Goal: Information Seeking & Learning: Compare options

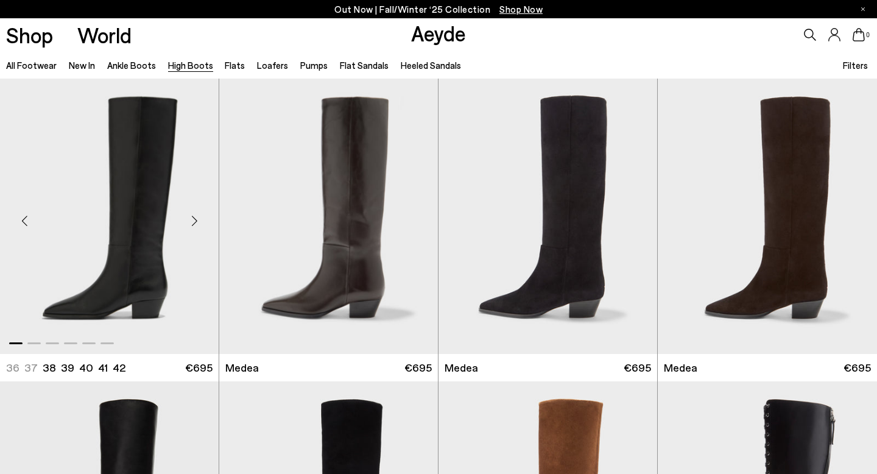
click at [196, 224] on div "Next slide" at bounding box center [194, 221] width 37 height 37
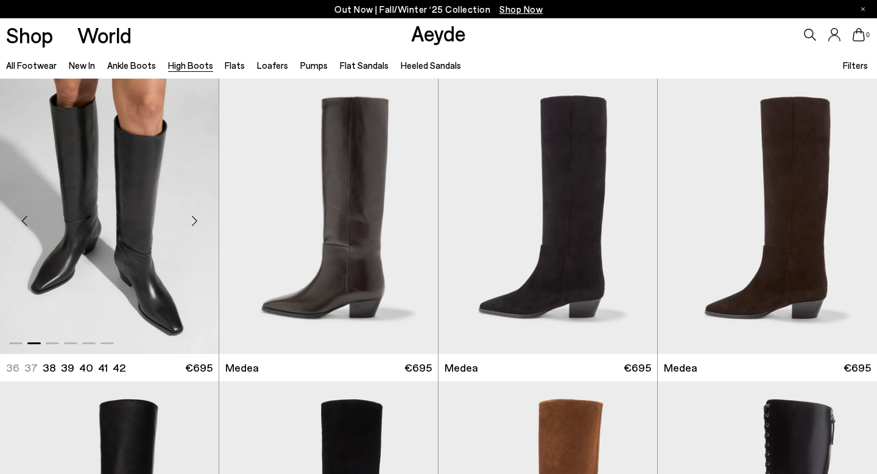
click at [196, 224] on div "Next slide" at bounding box center [194, 221] width 37 height 37
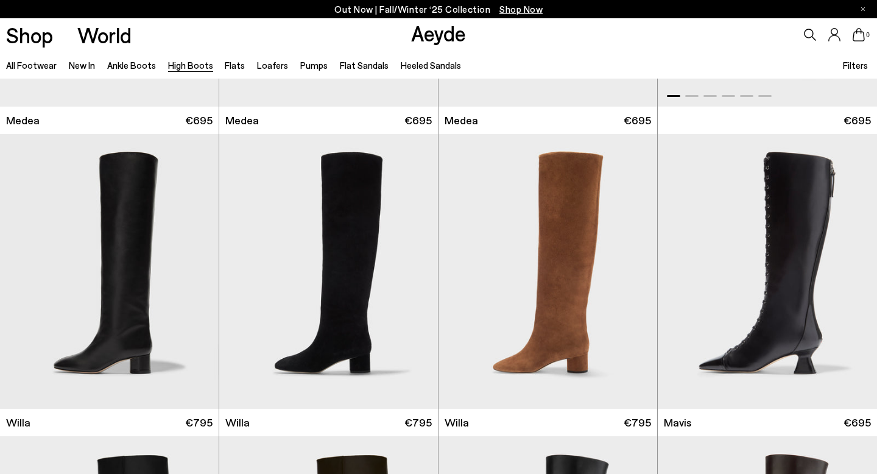
scroll to position [253, 0]
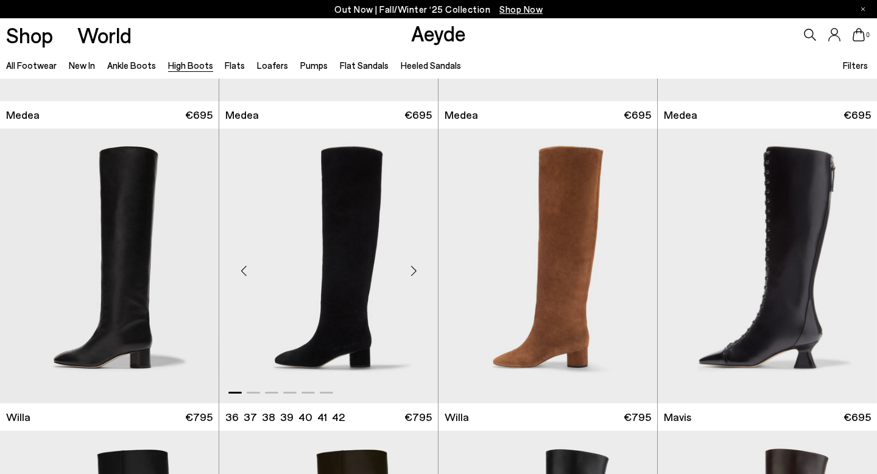
click at [415, 272] on div "Next slide" at bounding box center [413, 270] width 37 height 37
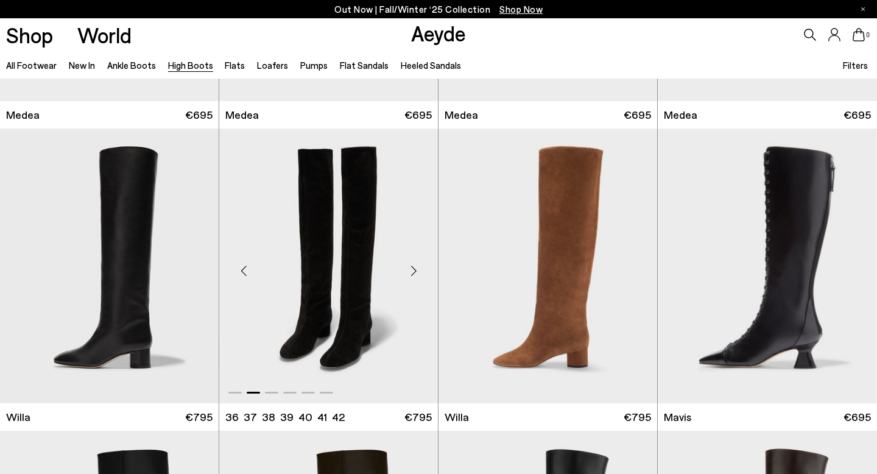
click at [415, 272] on div "Next slide" at bounding box center [413, 270] width 37 height 37
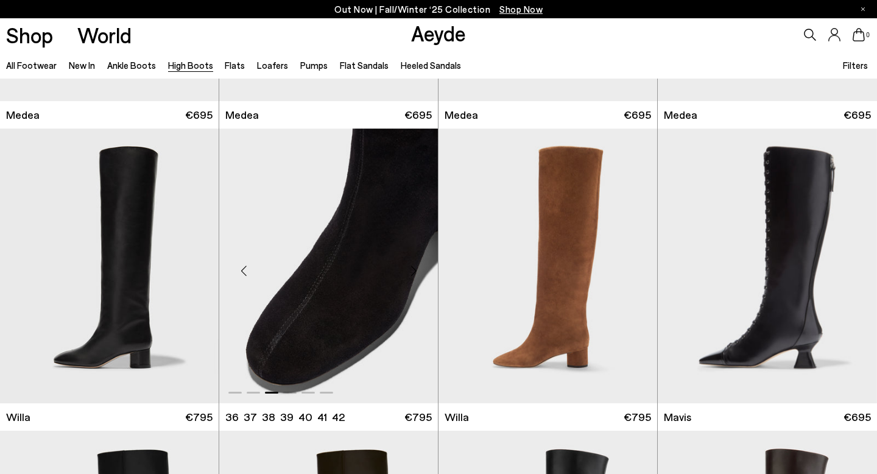
click at [415, 272] on div "Next slide" at bounding box center [413, 270] width 37 height 37
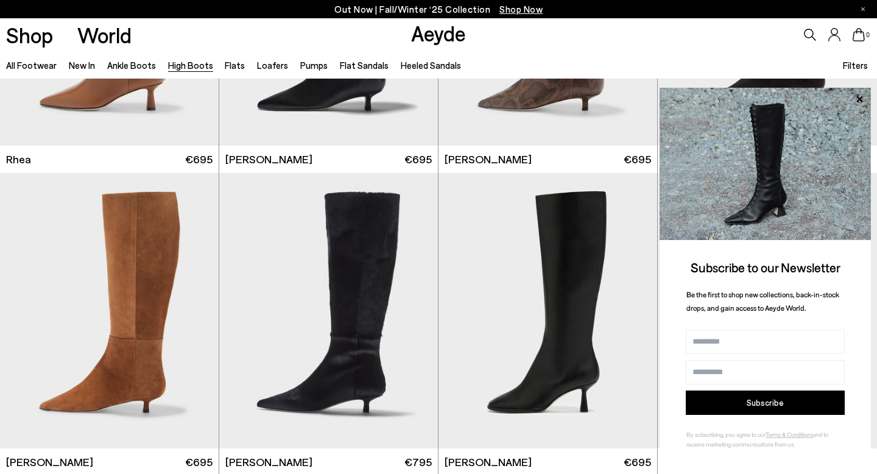
scroll to position [1461, 0]
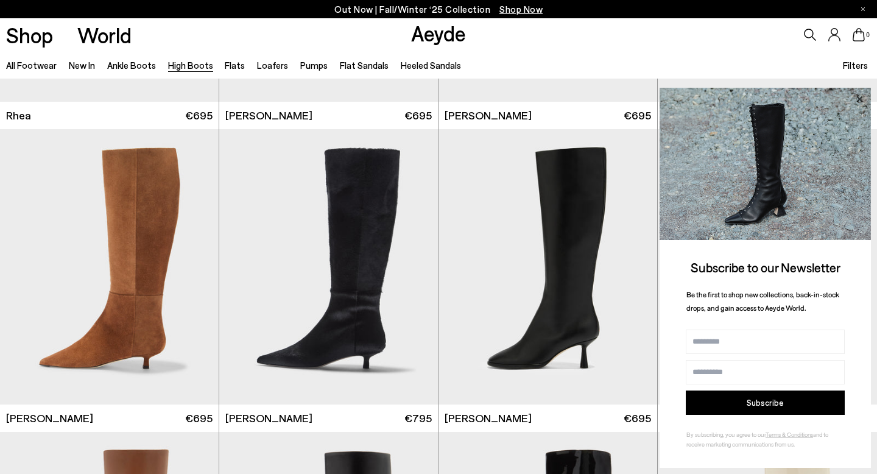
click at [859, 99] on icon at bounding box center [860, 99] width 6 height 6
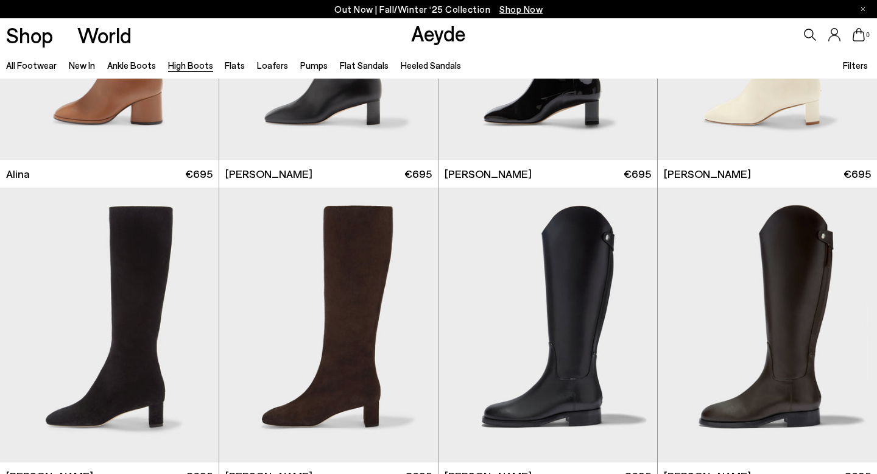
scroll to position [2063, 0]
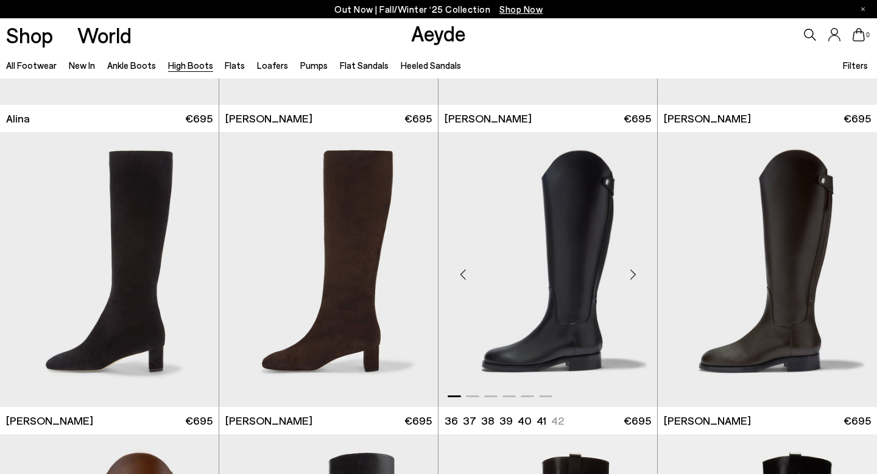
click at [634, 274] on div "Next slide" at bounding box center [633, 274] width 37 height 37
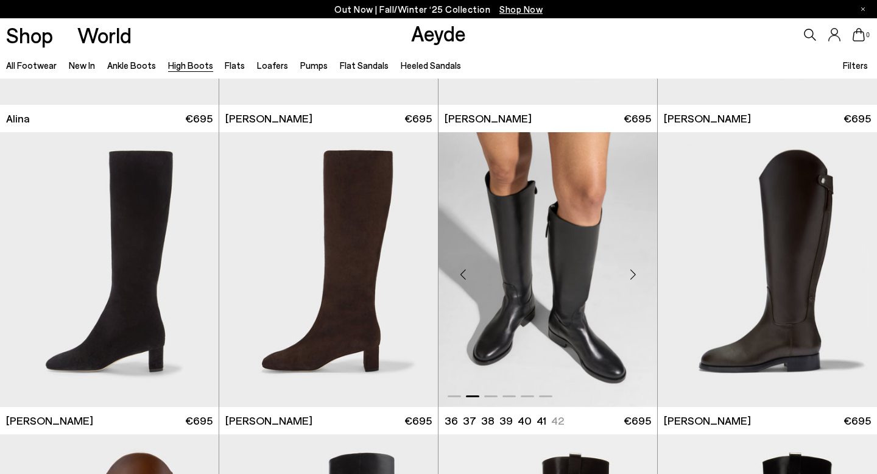
click at [634, 274] on div "Next slide" at bounding box center [633, 274] width 37 height 37
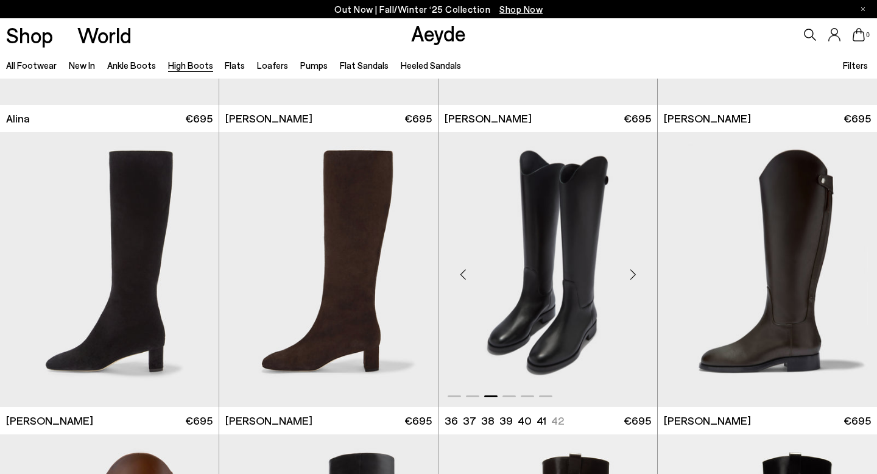
click at [634, 274] on div "Next slide" at bounding box center [633, 274] width 37 height 37
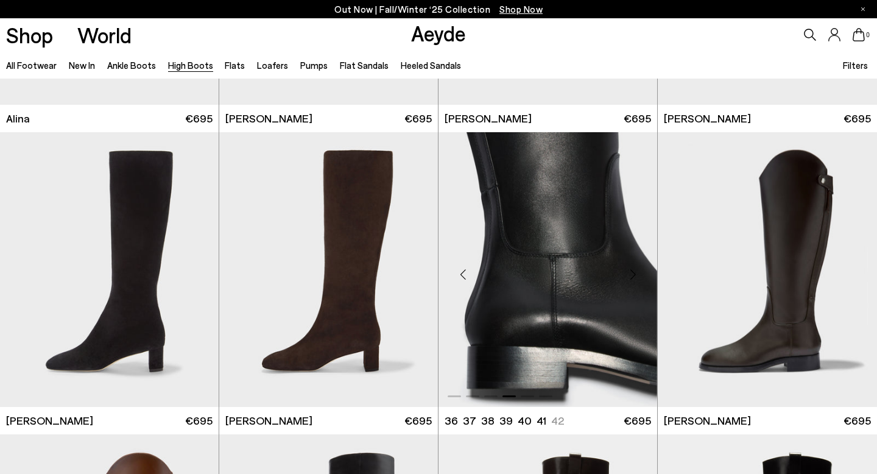
click at [634, 274] on div "Next slide" at bounding box center [633, 274] width 37 height 37
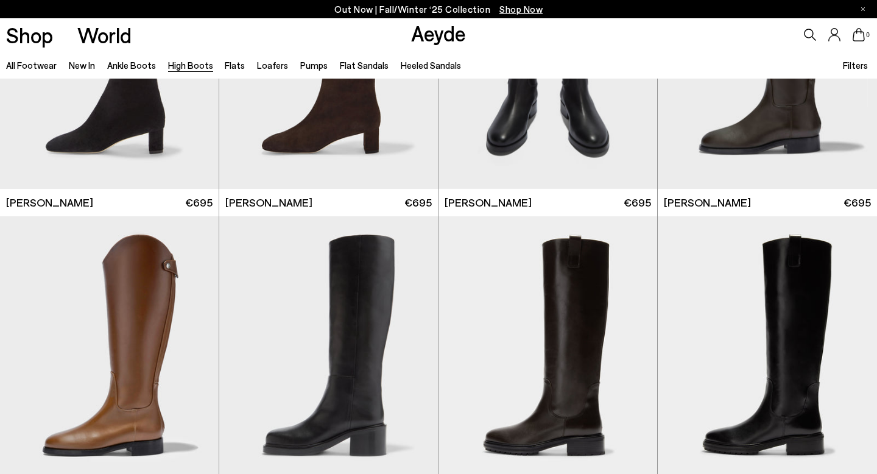
scroll to position [2356, 0]
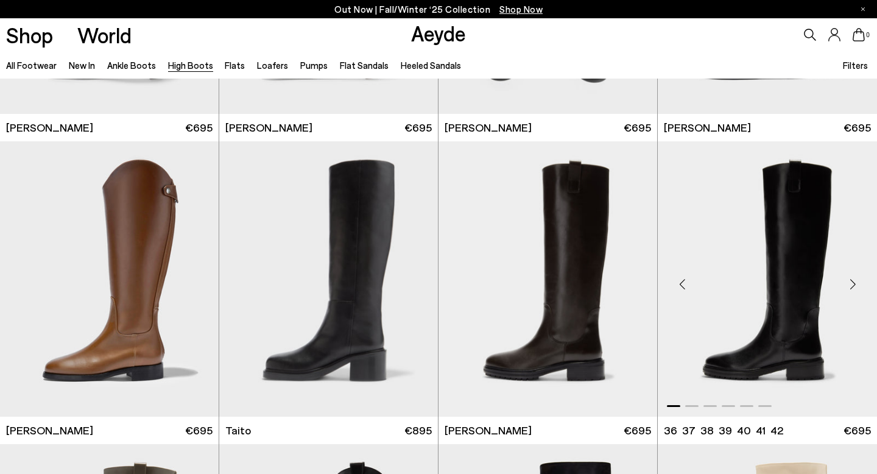
click at [856, 286] on div "Next slide" at bounding box center [853, 284] width 37 height 37
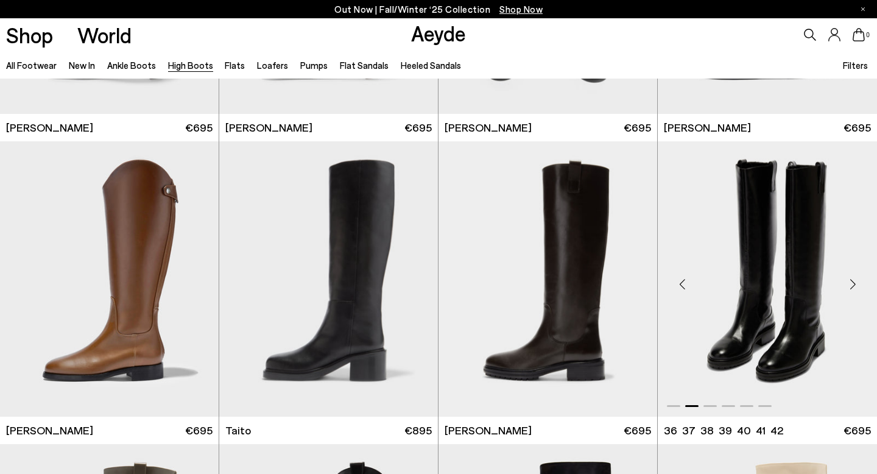
click at [856, 286] on div "Next slide" at bounding box center [853, 284] width 37 height 37
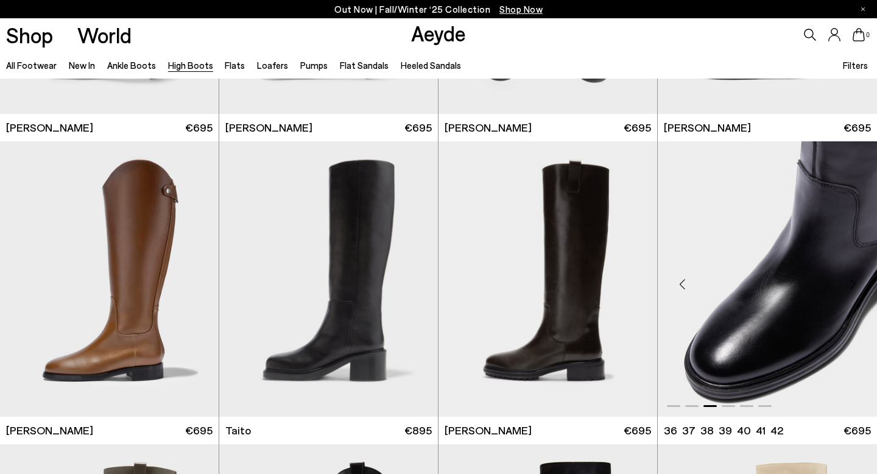
click at [856, 286] on div "Next slide" at bounding box center [853, 284] width 37 height 37
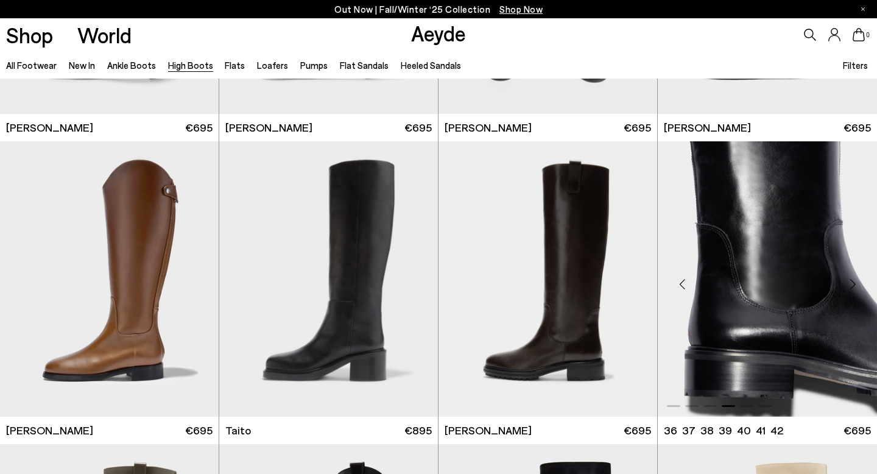
click at [856, 286] on div "Next slide" at bounding box center [853, 284] width 37 height 37
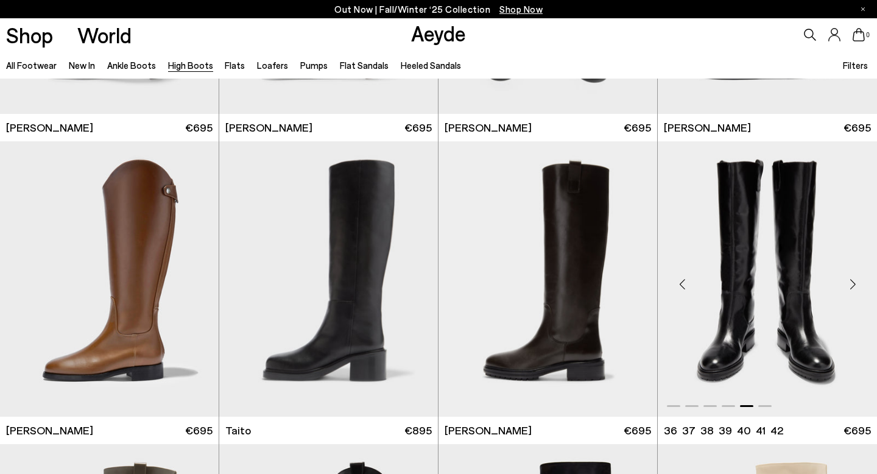
click at [856, 286] on div "Next slide" at bounding box center [853, 284] width 37 height 37
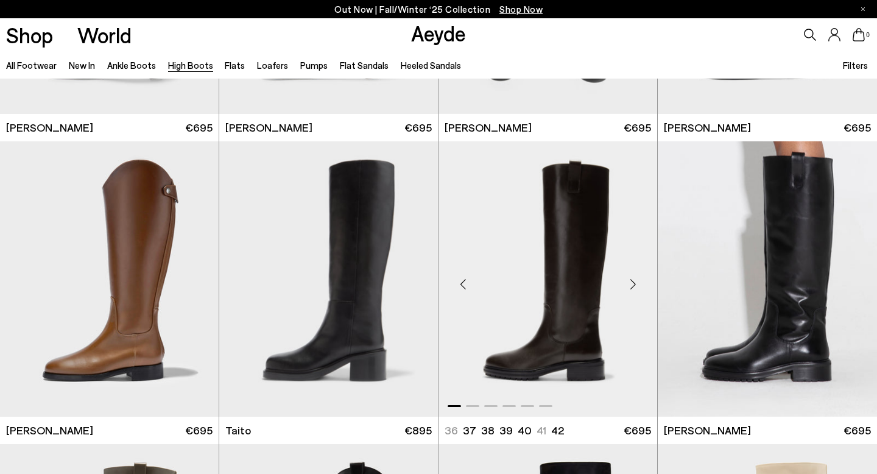
click at [634, 285] on div "Next slide" at bounding box center [633, 284] width 37 height 37
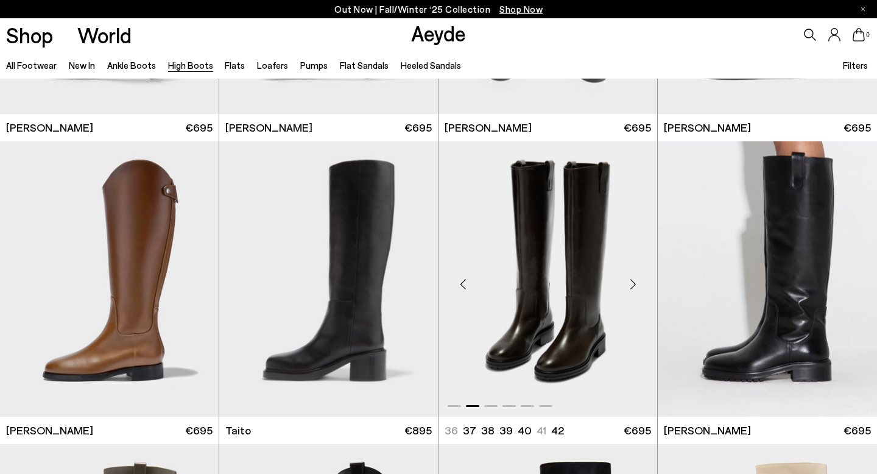
click at [634, 285] on div "Next slide" at bounding box center [633, 284] width 37 height 37
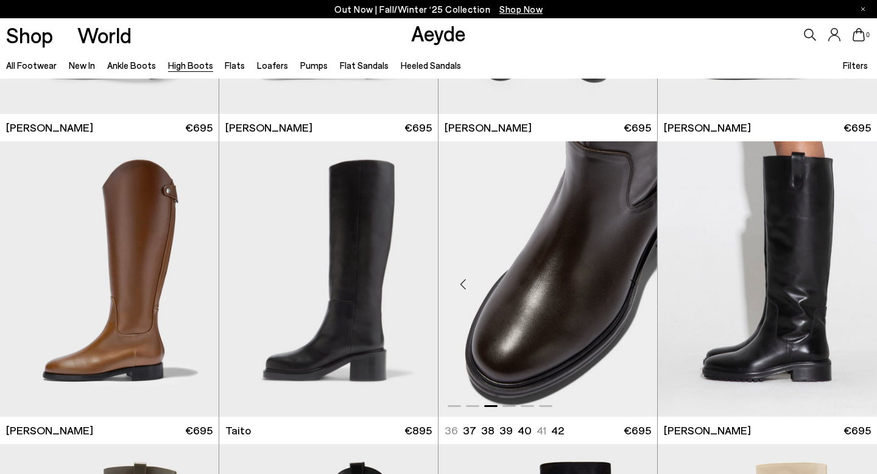
click at [634, 285] on div "Next slide" at bounding box center [633, 284] width 37 height 37
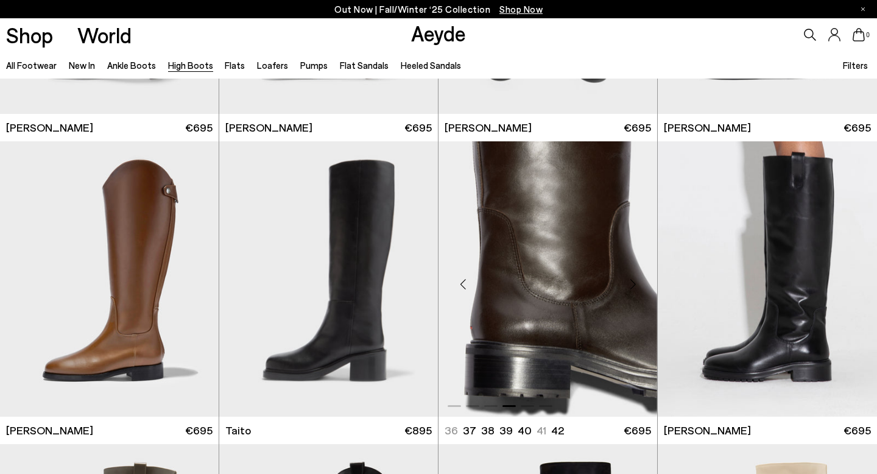
click at [634, 285] on div "Next slide" at bounding box center [633, 284] width 37 height 37
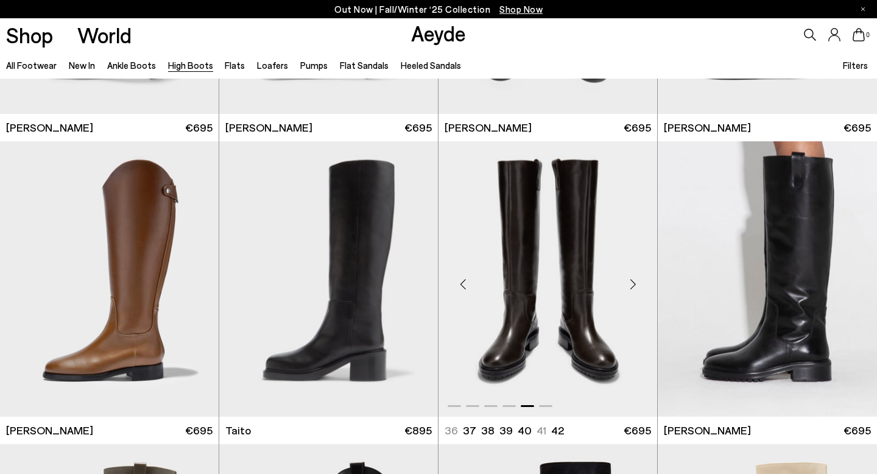
click at [634, 285] on div "Next slide" at bounding box center [633, 284] width 37 height 37
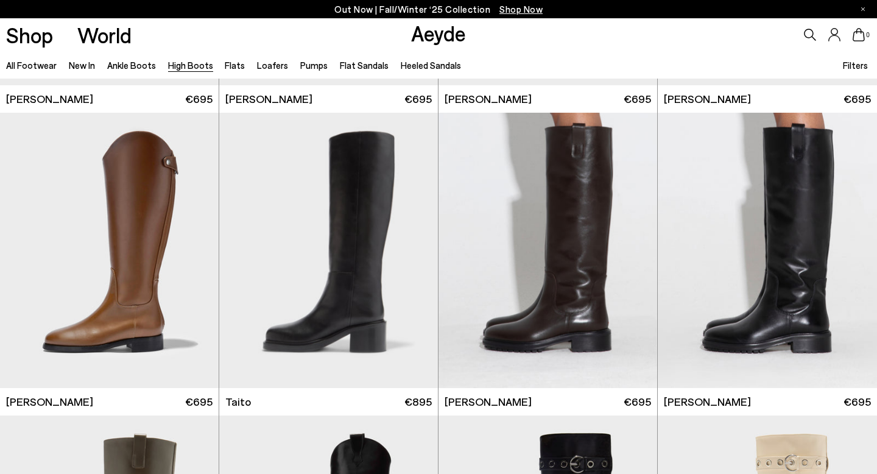
scroll to position [2370, 0]
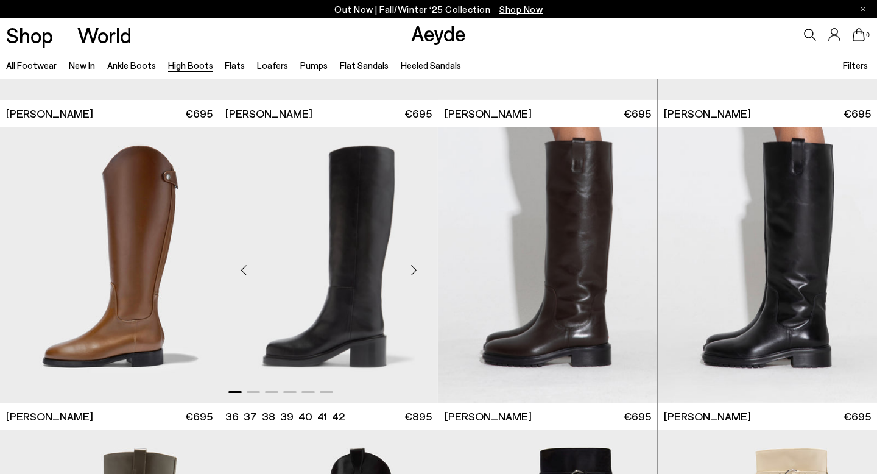
click at [417, 267] on div "Next slide" at bounding box center [413, 270] width 37 height 37
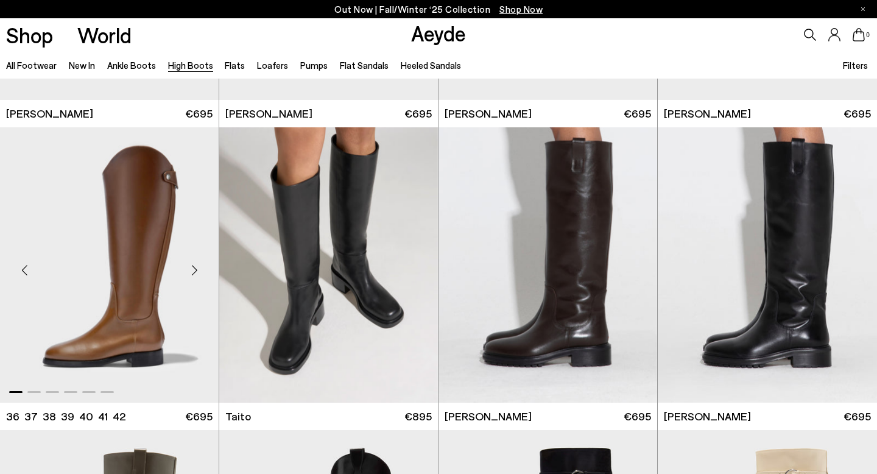
click at [195, 270] on div "Next slide" at bounding box center [194, 270] width 37 height 37
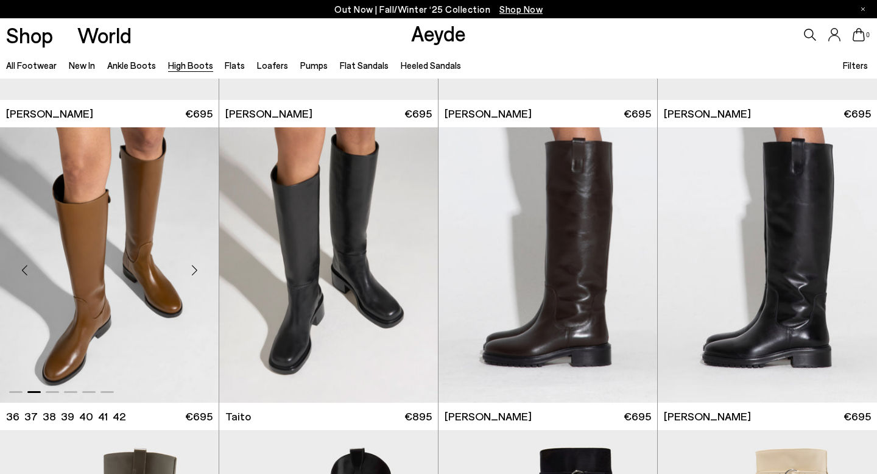
click at [195, 270] on div "Next slide" at bounding box center [194, 270] width 37 height 37
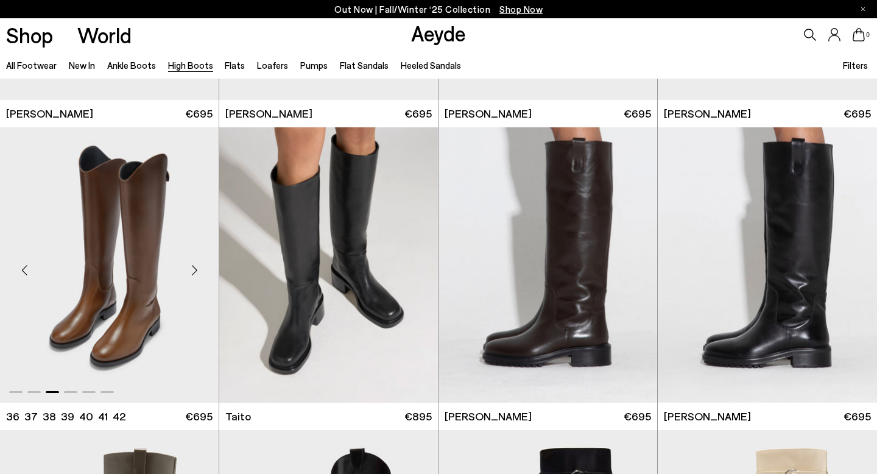
click at [194, 270] on div "Next slide" at bounding box center [194, 270] width 37 height 37
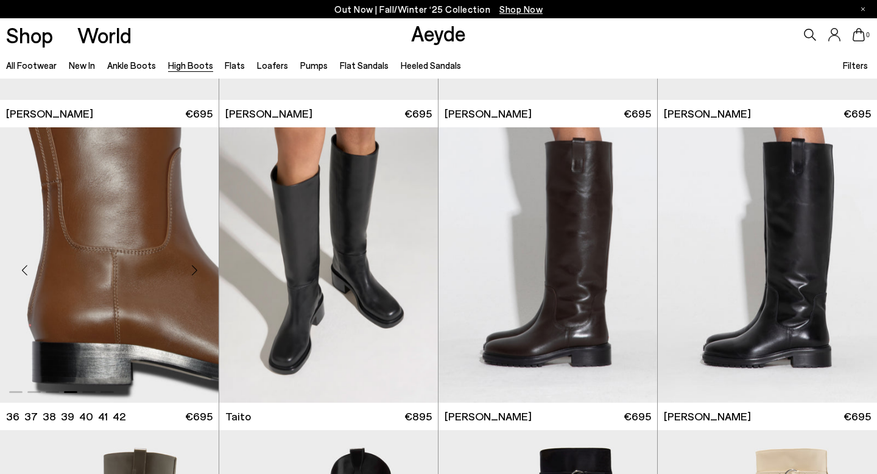
click at [194, 270] on div "Next slide" at bounding box center [194, 270] width 37 height 37
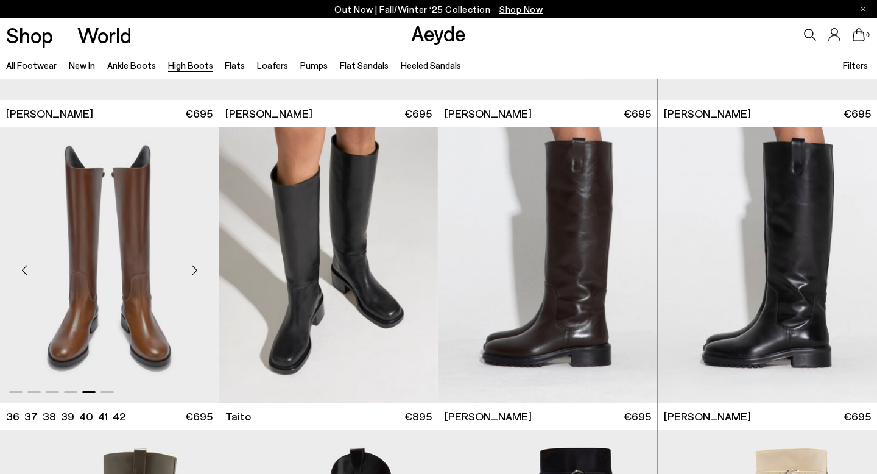
click at [194, 270] on div "Next slide" at bounding box center [194, 270] width 37 height 37
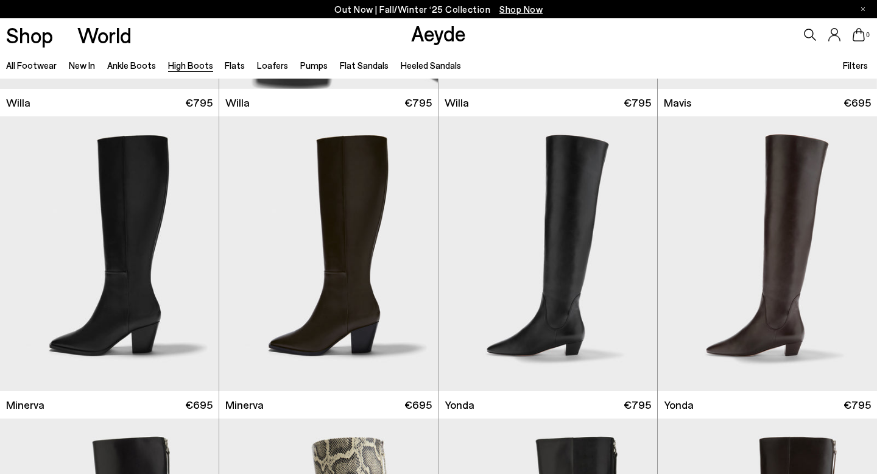
scroll to position [0, 0]
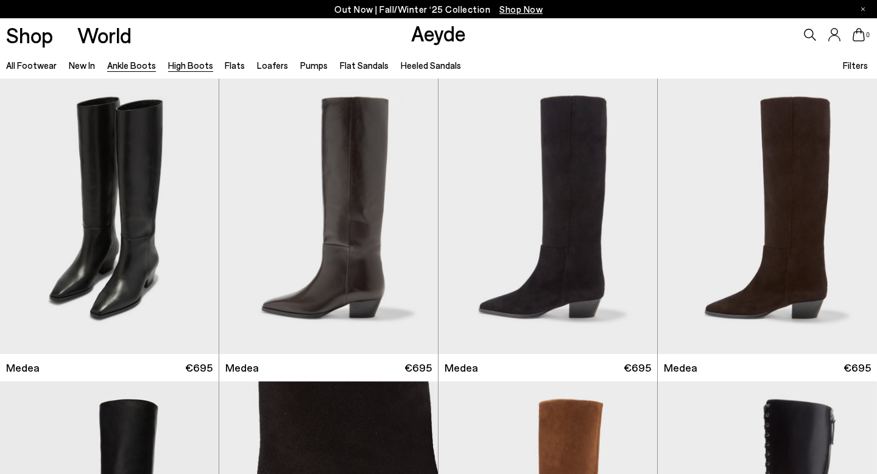
click at [108, 65] on link "Ankle Boots" at bounding box center [131, 65] width 49 height 11
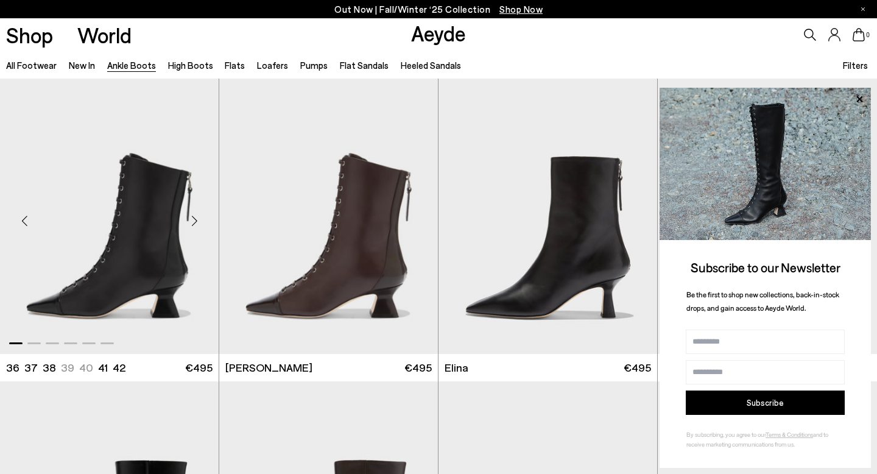
click at [194, 220] on div "Next slide" at bounding box center [194, 221] width 37 height 37
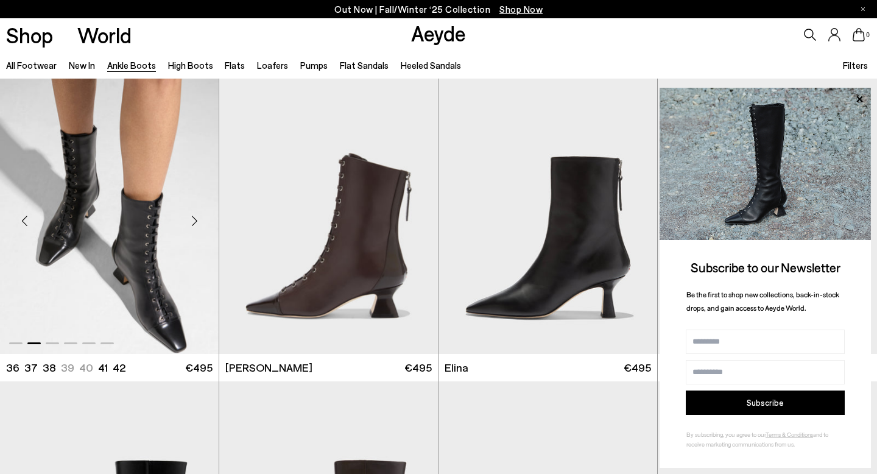
click at [194, 220] on div "Next slide" at bounding box center [194, 221] width 37 height 37
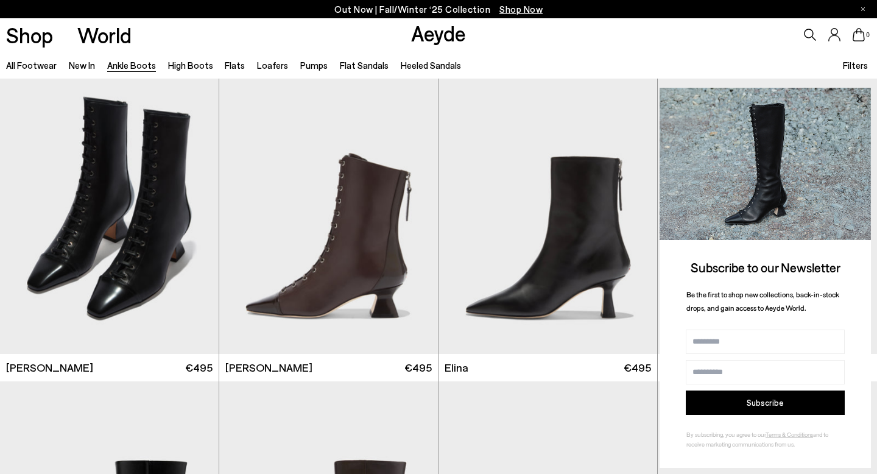
click at [860, 96] on icon at bounding box center [860, 99] width 16 height 16
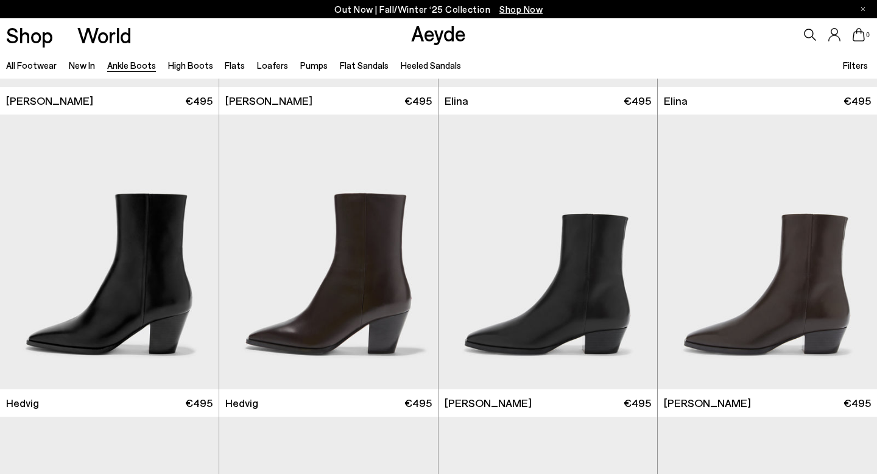
scroll to position [281, 0]
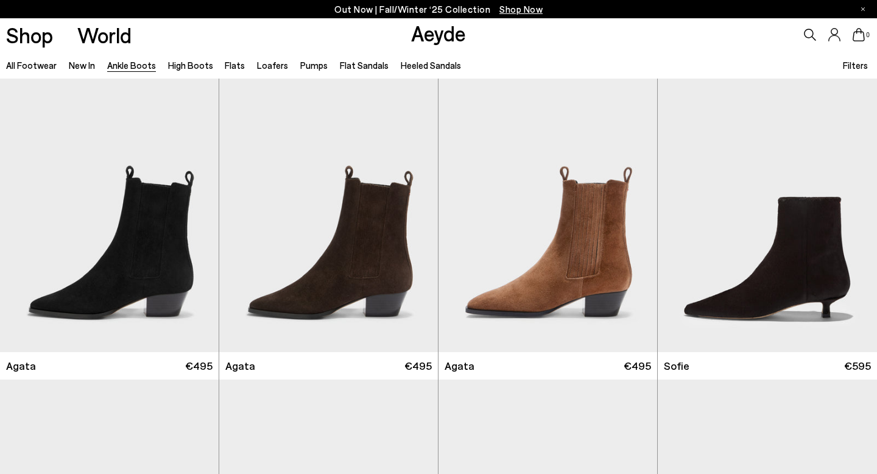
scroll to position [613, 0]
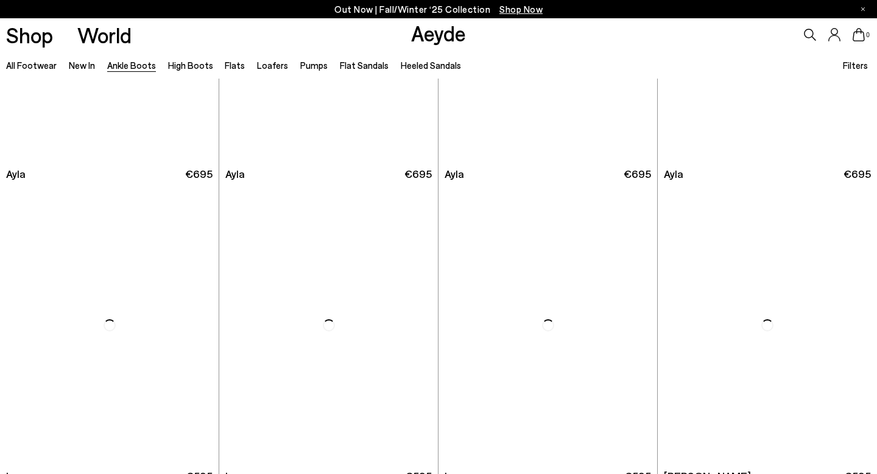
scroll to position [3627, 0]
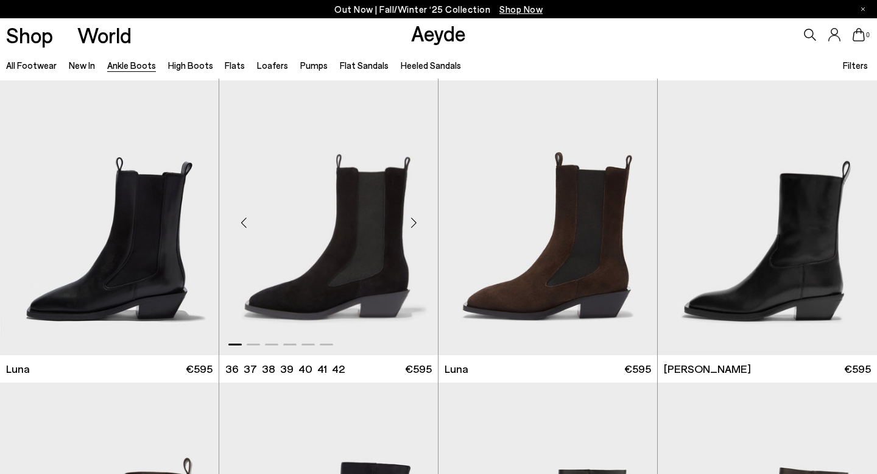
click at [415, 222] on div "Next slide" at bounding box center [413, 223] width 37 height 37
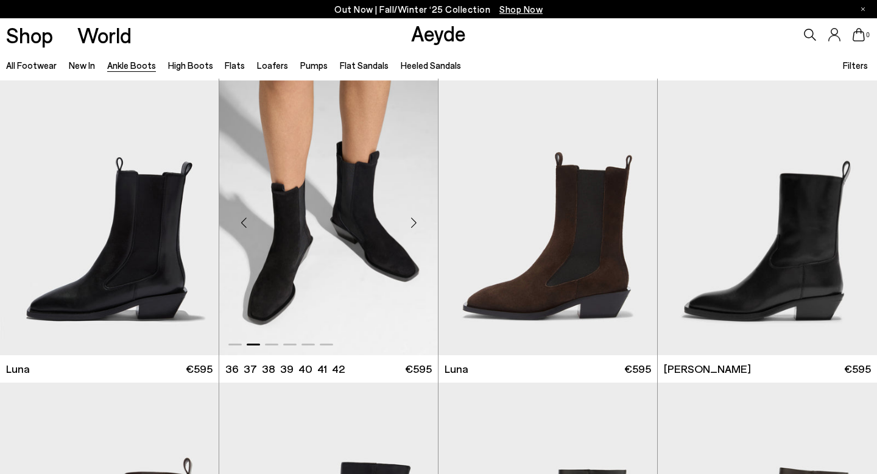
click at [415, 222] on div "Next slide" at bounding box center [413, 223] width 37 height 37
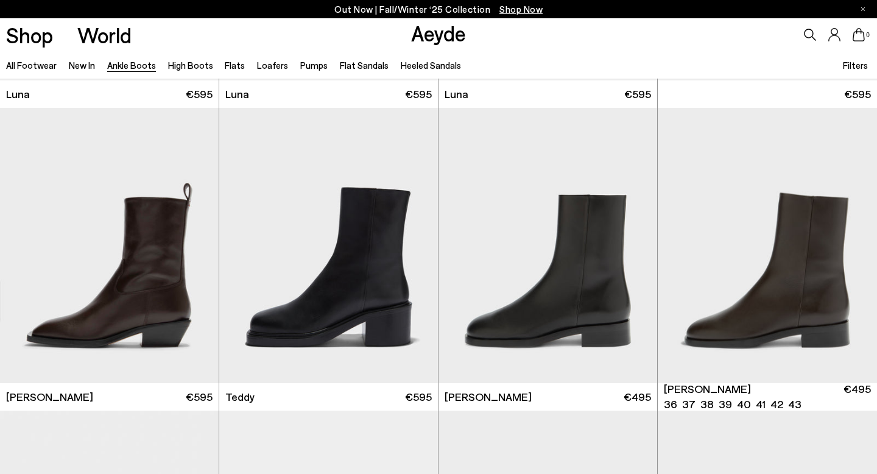
scroll to position [3909, 0]
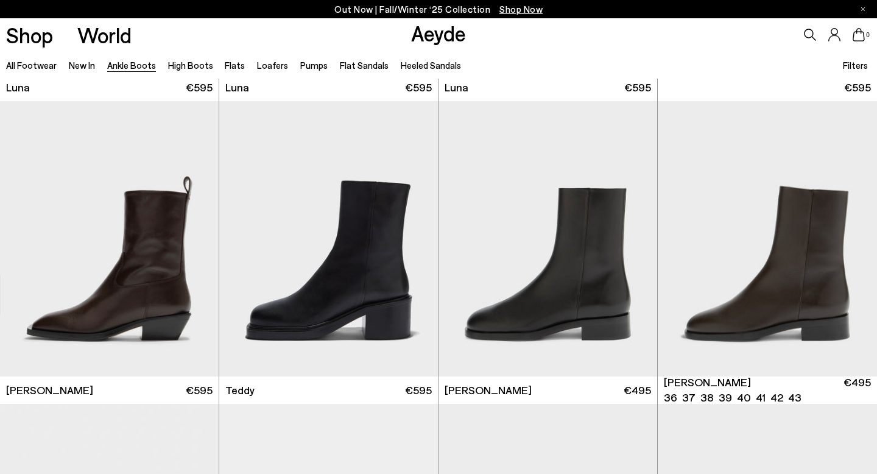
click at [864, 185] on img "1 / 6" at bounding box center [767, 238] width 219 height 275
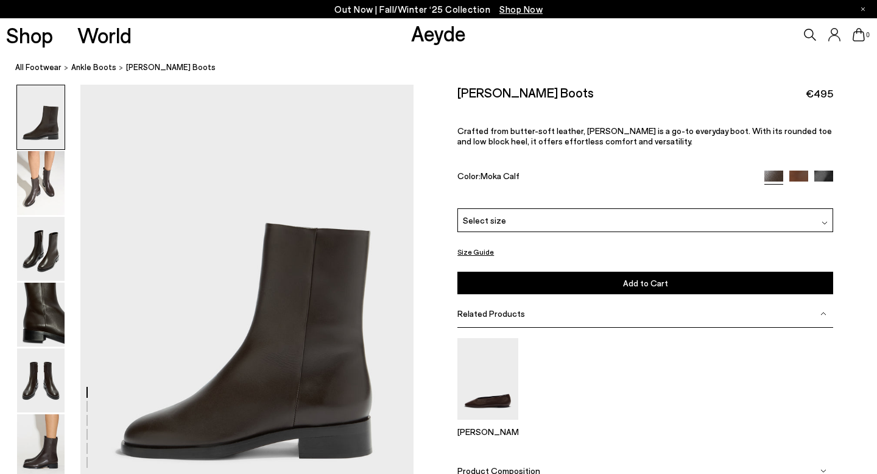
scroll to position [4, 0]
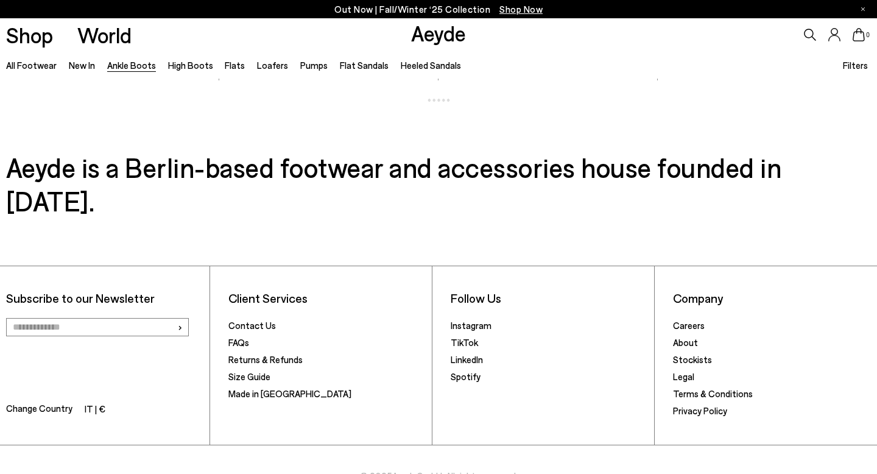
scroll to position [3776, 0]
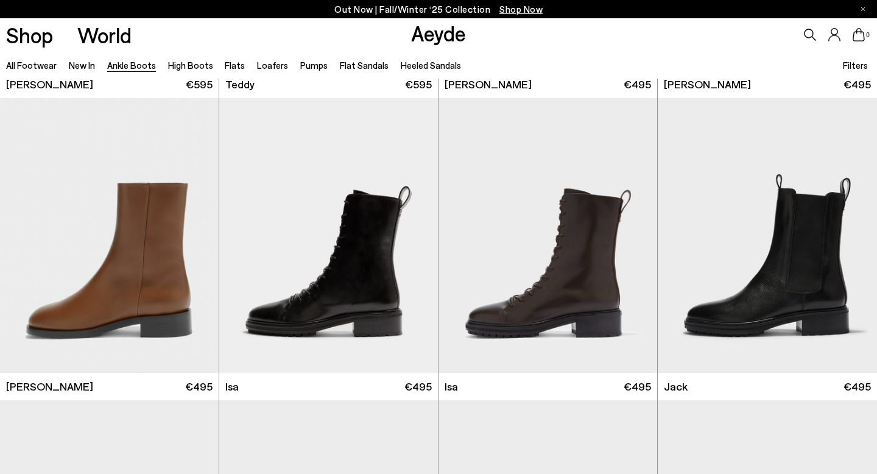
scroll to position [4205, 0]
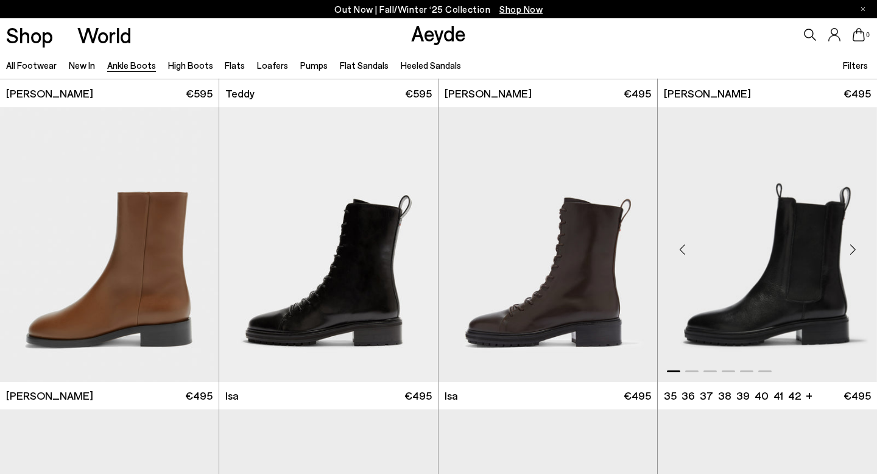
click at [854, 251] on div "Next slide" at bounding box center [853, 249] width 37 height 37
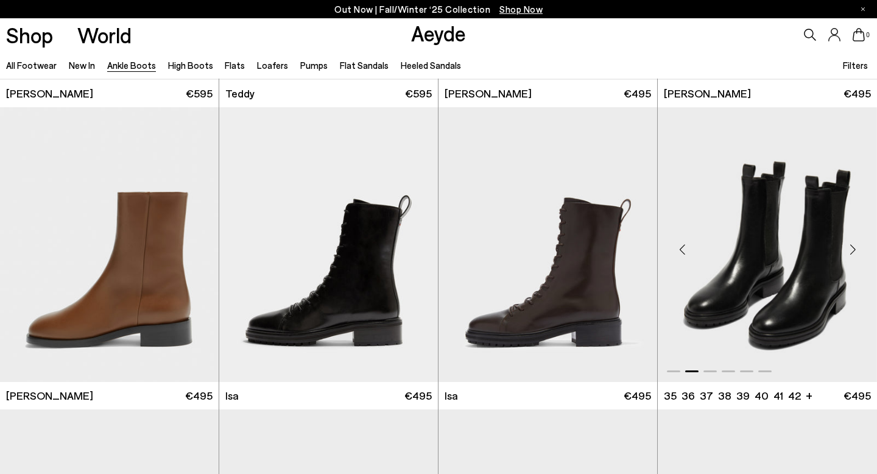
click at [854, 251] on div "Next slide" at bounding box center [853, 249] width 37 height 37
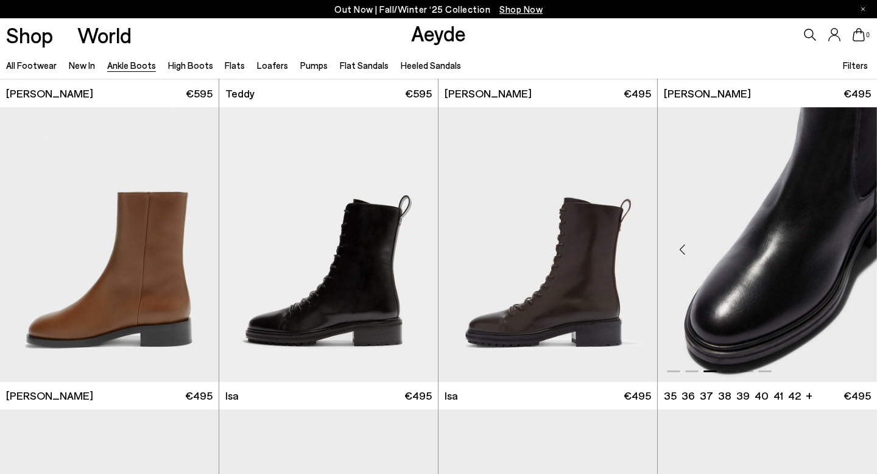
click at [854, 251] on div "Next slide" at bounding box center [853, 249] width 37 height 37
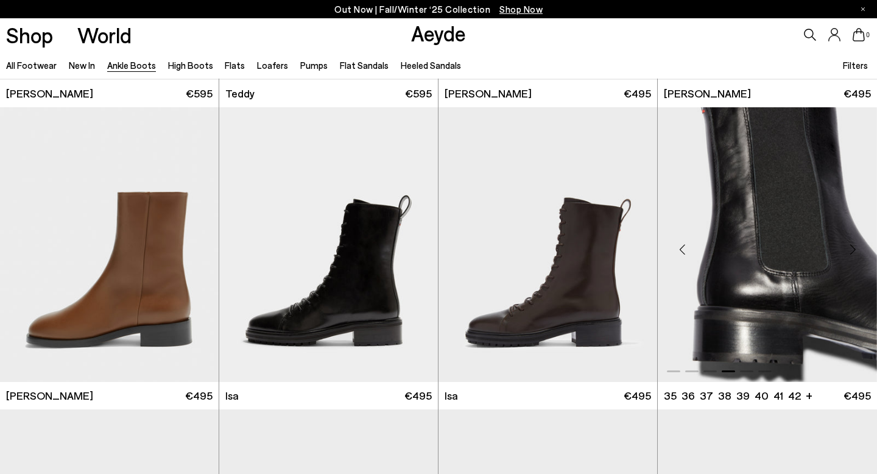
click at [854, 251] on div "Next slide" at bounding box center [853, 249] width 37 height 37
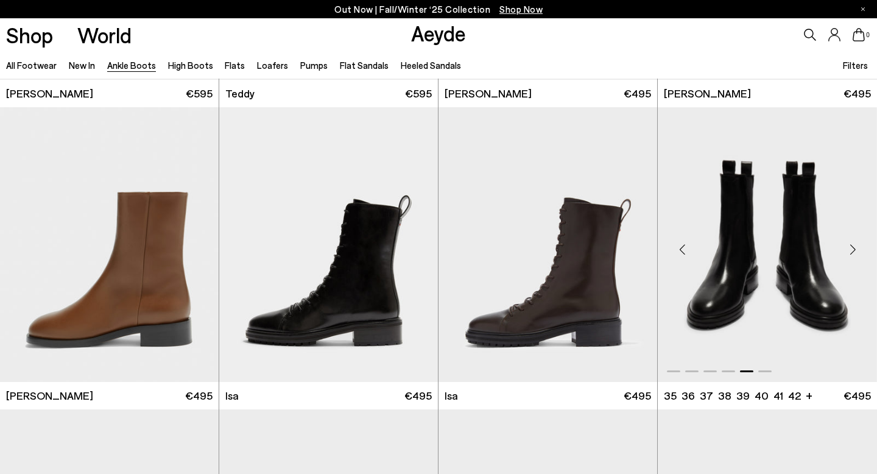
click at [854, 251] on div "Next slide" at bounding box center [853, 249] width 37 height 37
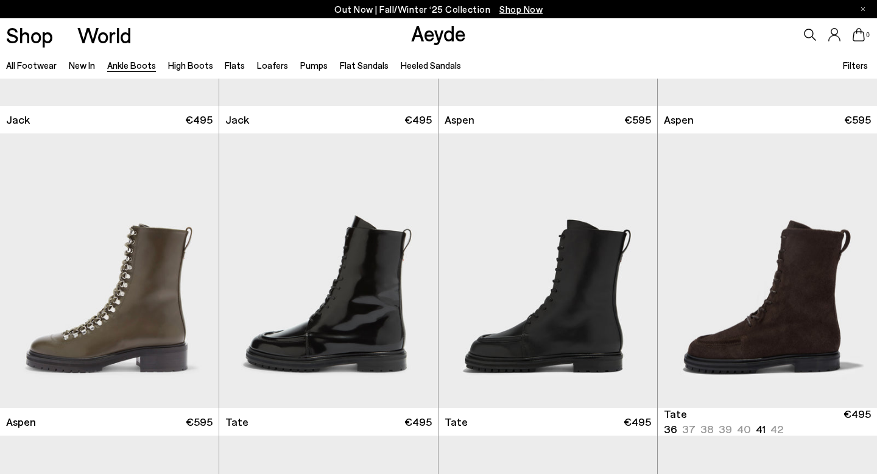
scroll to position [4787, 0]
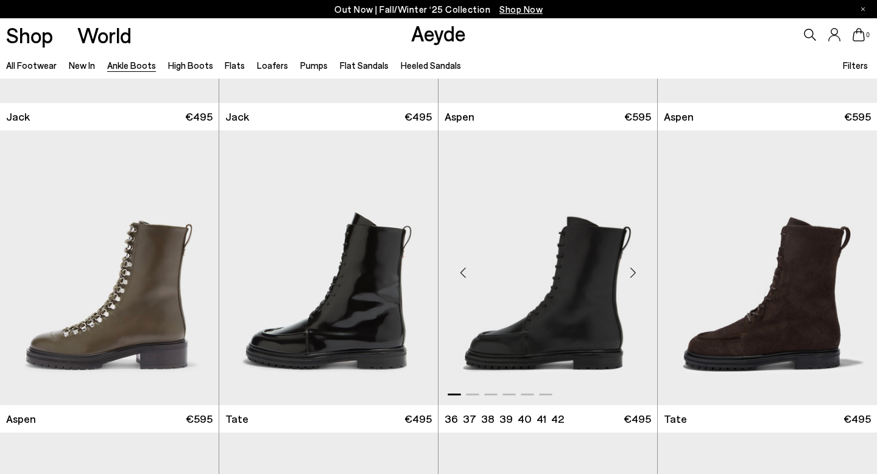
click at [633, 277] on div "Next slide" at bounding box center [633, 272] width 37 height 37
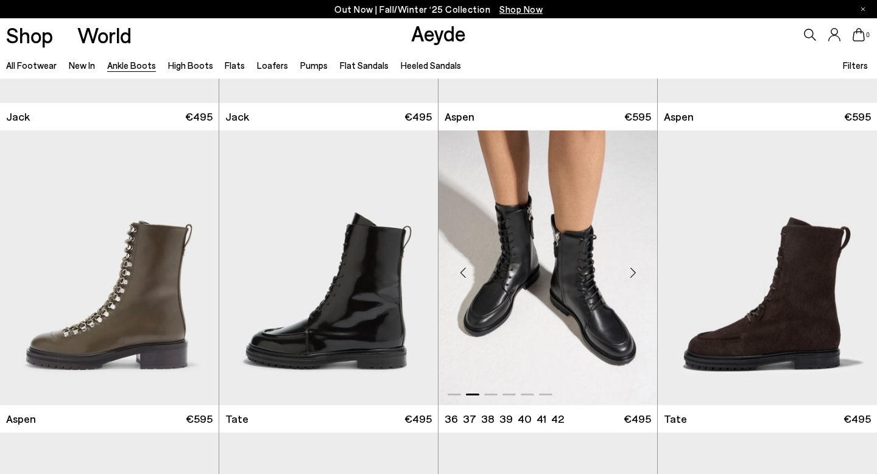
click at [633, 277] on div "Next slide" at bounding box center [633, 272] width 37 height 37
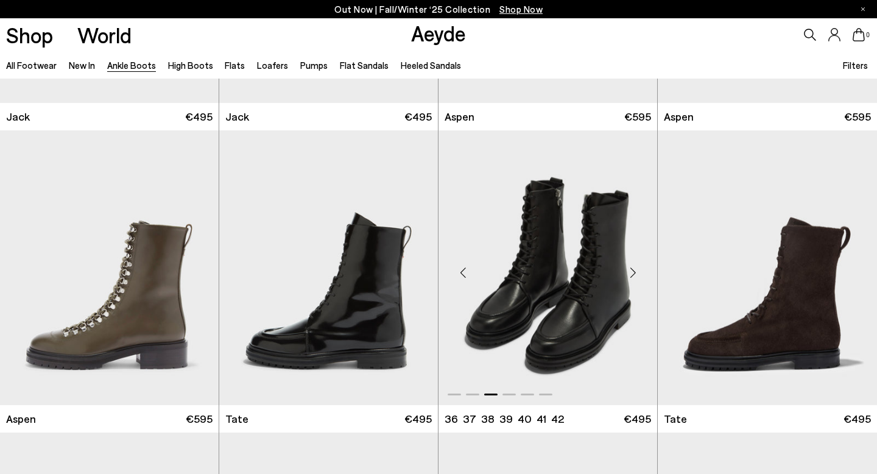
click at [633, 277] on div "Next slide" at bounding box center [633, 272] width 37 height 37
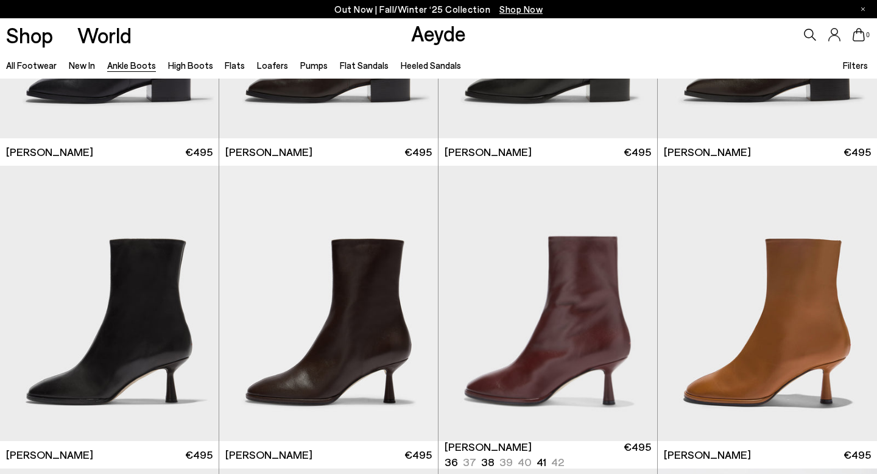
scroll to position [5330, 0]
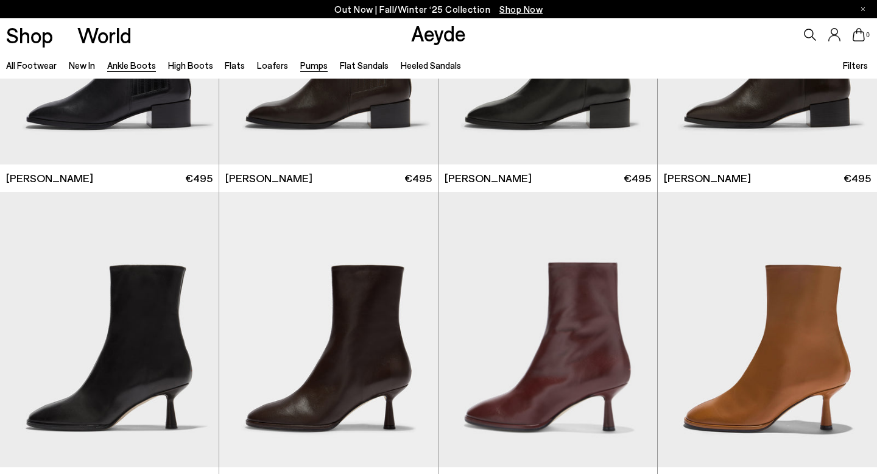
click at [300, 67] on link "Pumps" at bounding box center [313, 65] width 27 height 11
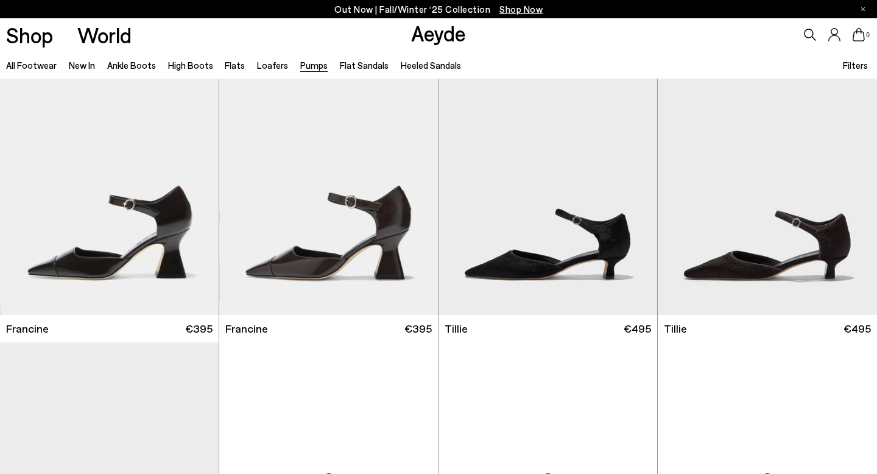
scroll to position [38, 0]
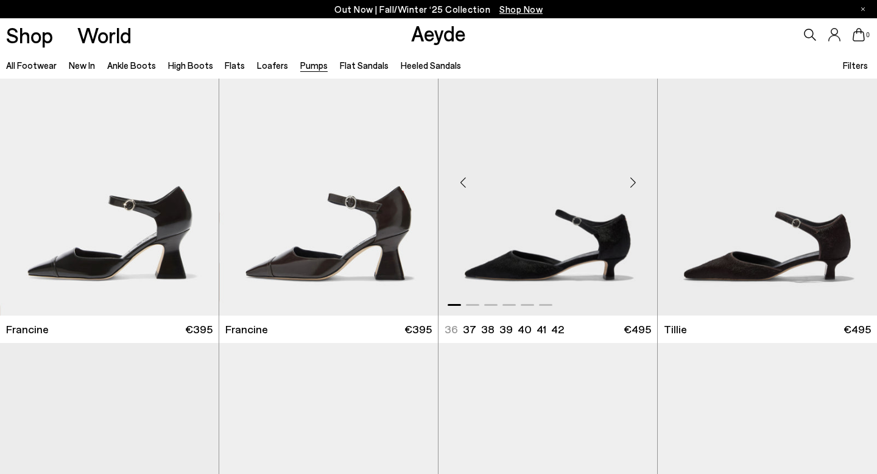
click at [632, 191] on div "Next slide" at bounding box center [633, 182] width 37 height 37
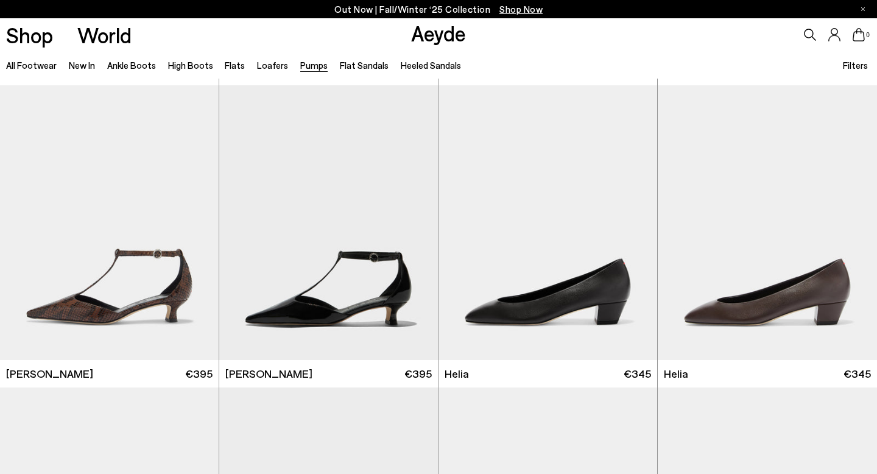
scroll to position [730, 0]
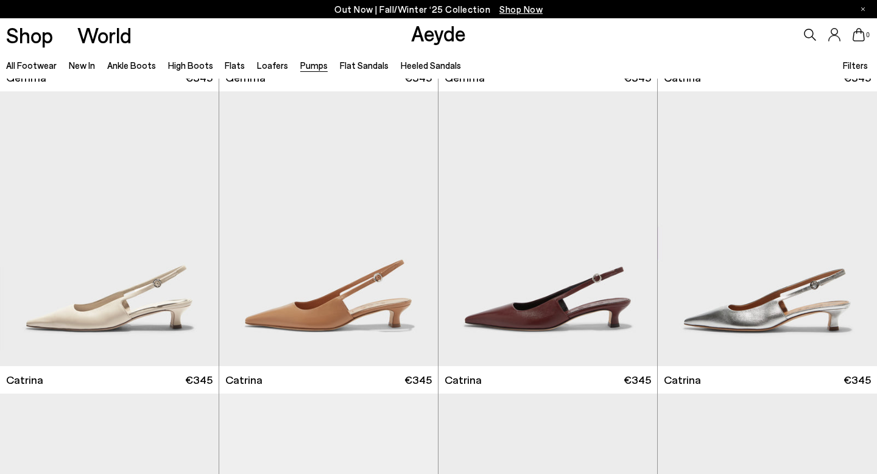
scroll to position [3630, 0]
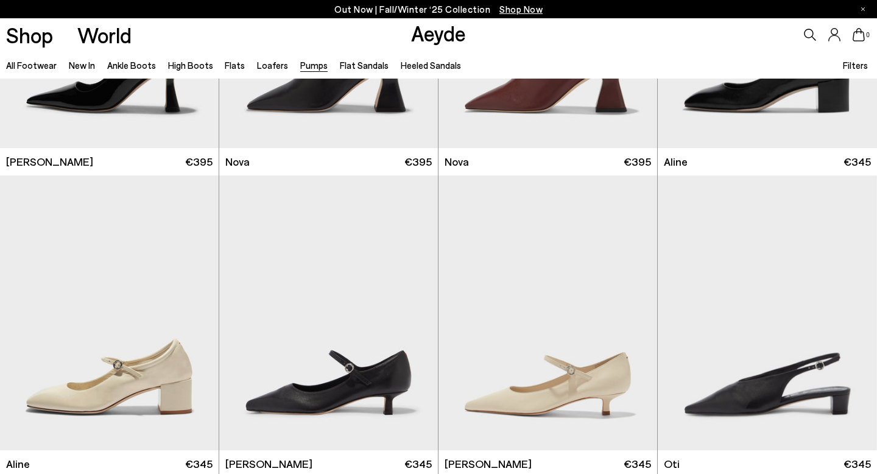
scroll to position [5145, 0]
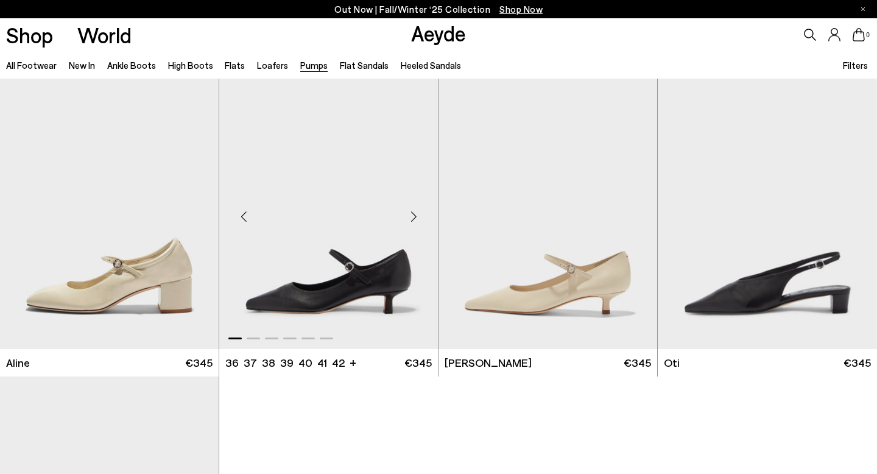
click at [415, 220] on div "Next slide" at bounding box center [413, 217] width 37 height 37
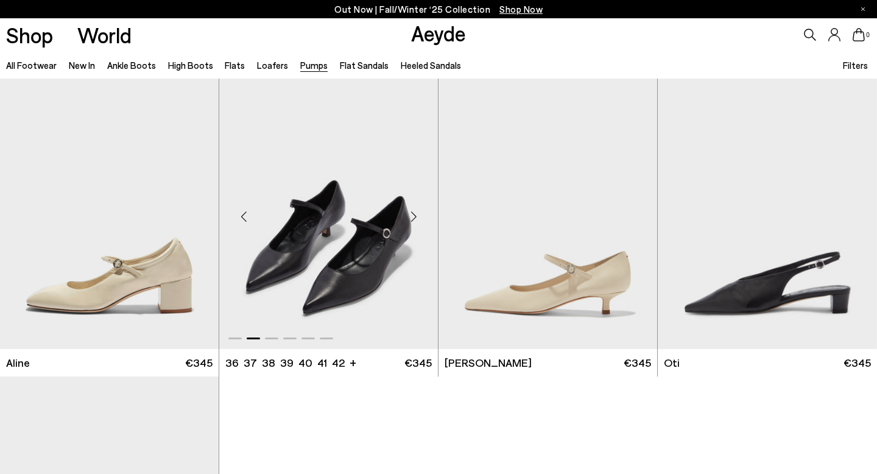
click at [415, 220] on div "Next slide" at bounding box center [413, 217] width 37 height 37
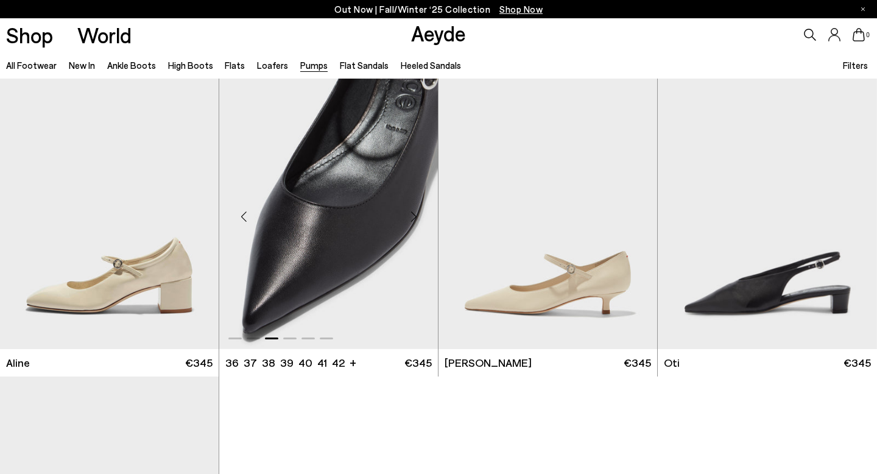
click at [415, 220] on div "Next slide" at bounding box center [413, 217] width 37 height 37
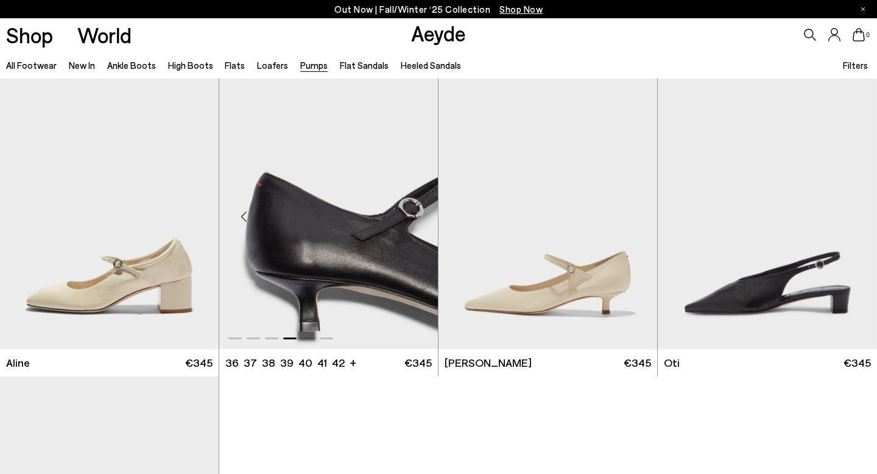
click at [415, 220] on div "Next slide" at bounding box center [413, 217] width 37 height 37
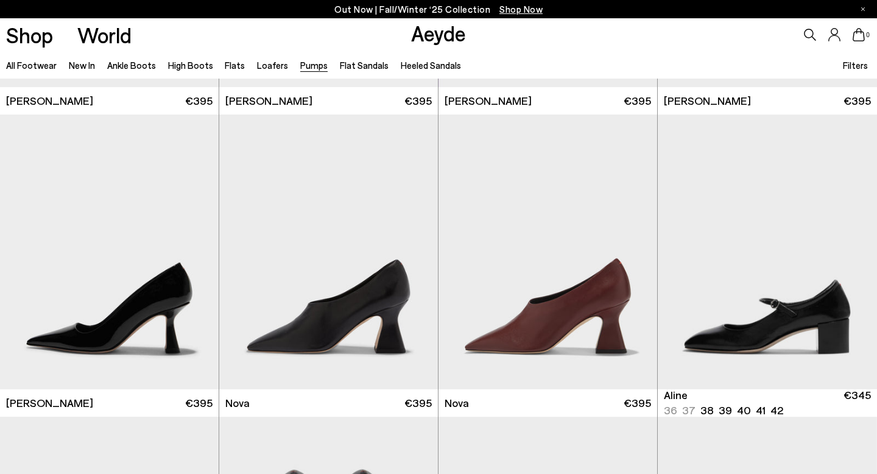
scroll to position [4618, 0]
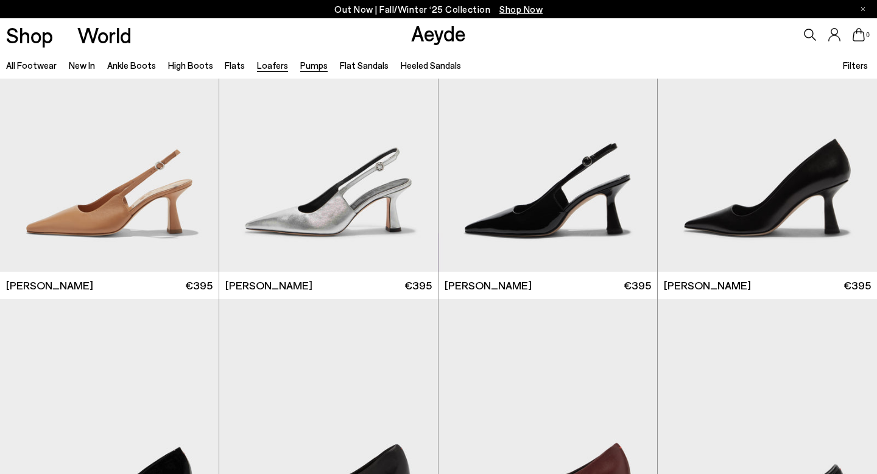
click at [266, 69] on link "Loafers" at bounding box center [272, 65] width 31 height 11
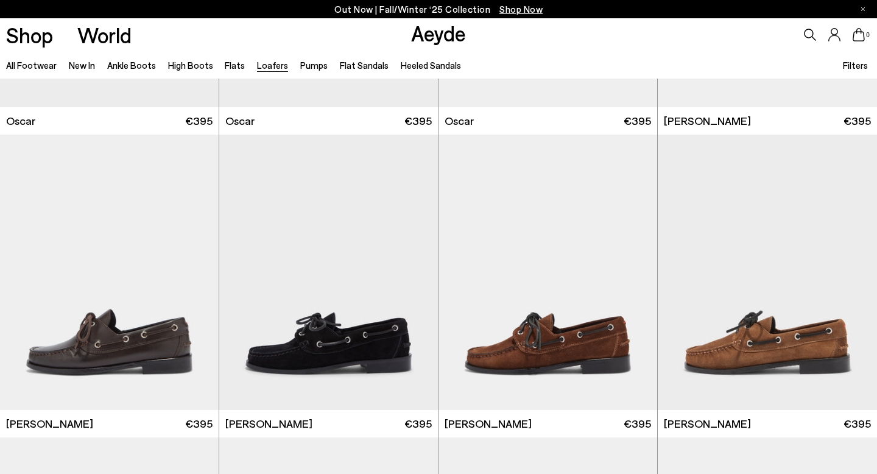
scroll to position [1449, 0]
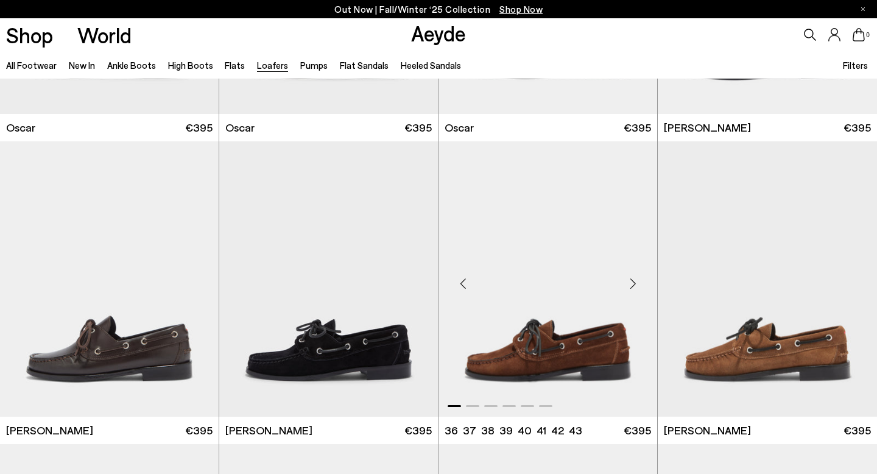
click at [634, 286] on div "Next slide" at bounding box center [633, 284] width 37 height 37
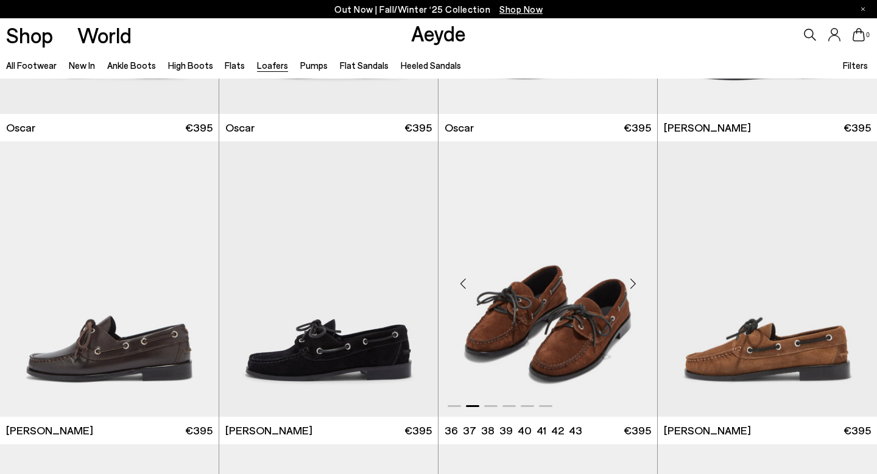
click at [634, 286] on div "Next slide" at bounding box center [633, 284] width 37 height 37
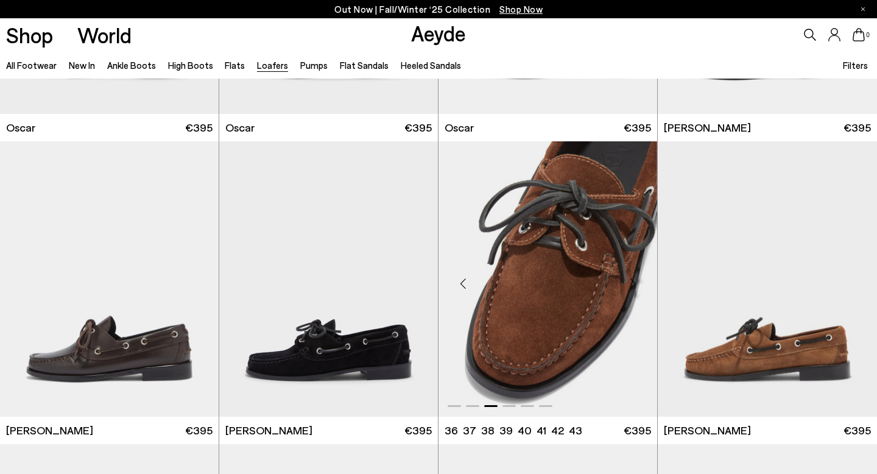
click at [634, 286] on div "Next slide" at bounding box center [633, 284] width 37 height 37
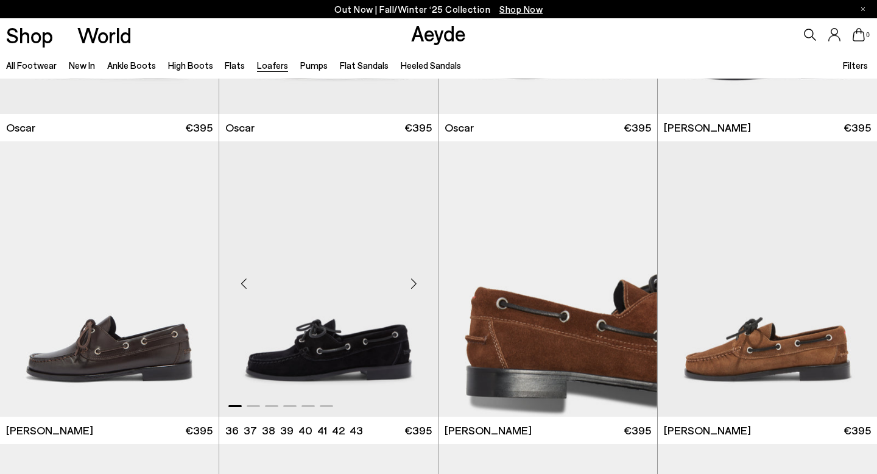
click at [417, 281] on div "Next slide" at bounding box center [413, 284] width 37 height 37
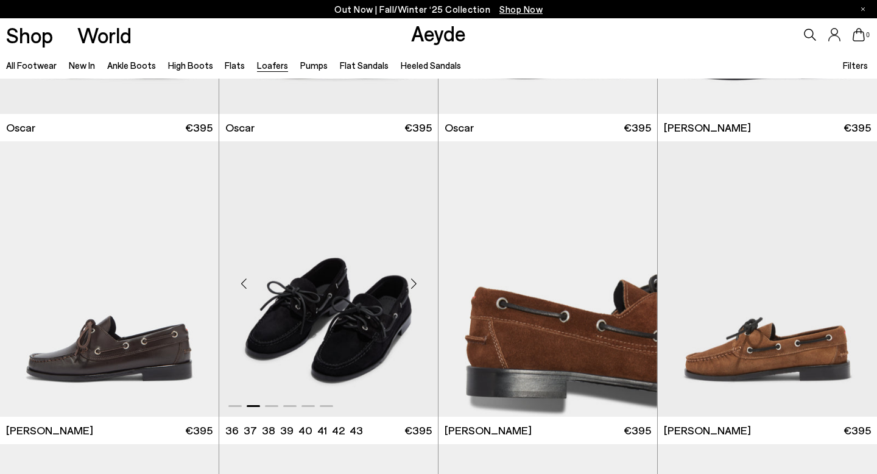
click at [417, 281] on div "Next slide" at bounding box center [413, 284] width 37 height 37
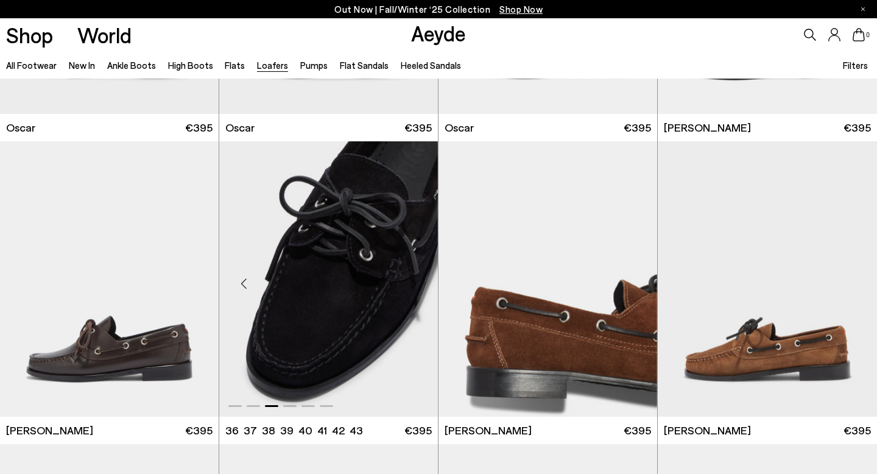
click at [417, 281] on div "Next slide" at bounding box center [413, 284] width 37 height 37
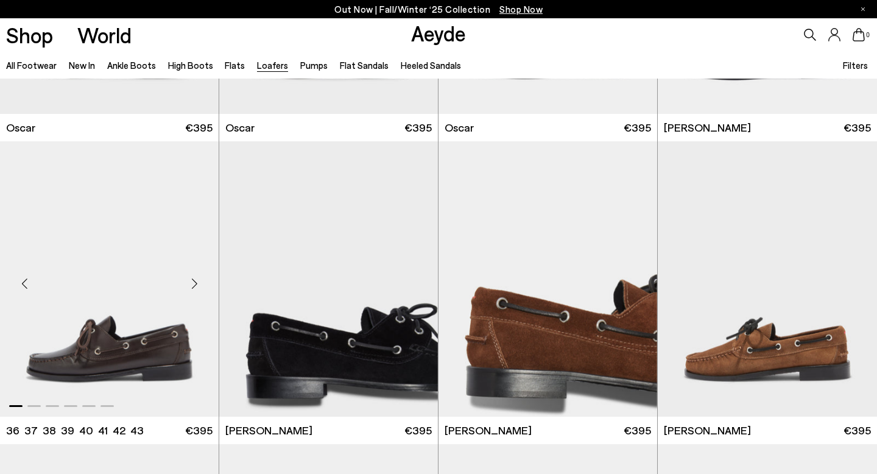
click at [196, 284] on div "Next slide" at bounding box center [194, 284] width 37 height 37
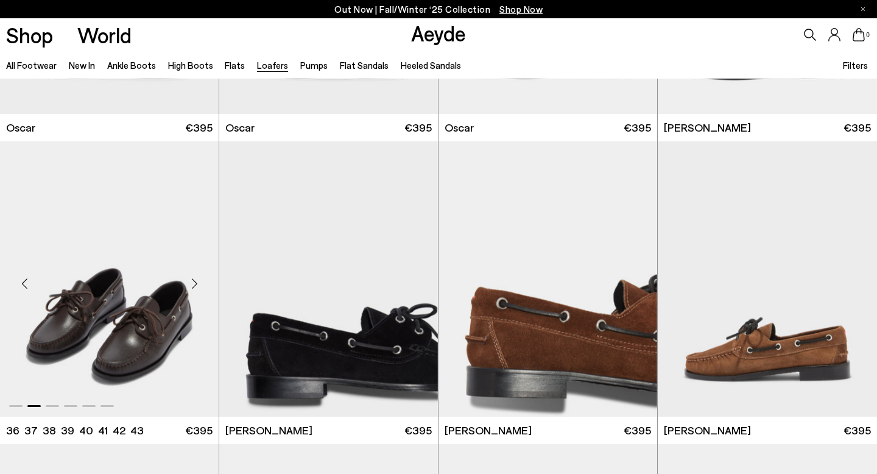
click at [196, 284] on div "Next slide" at bounding box center [194, 284] width 37 height 37
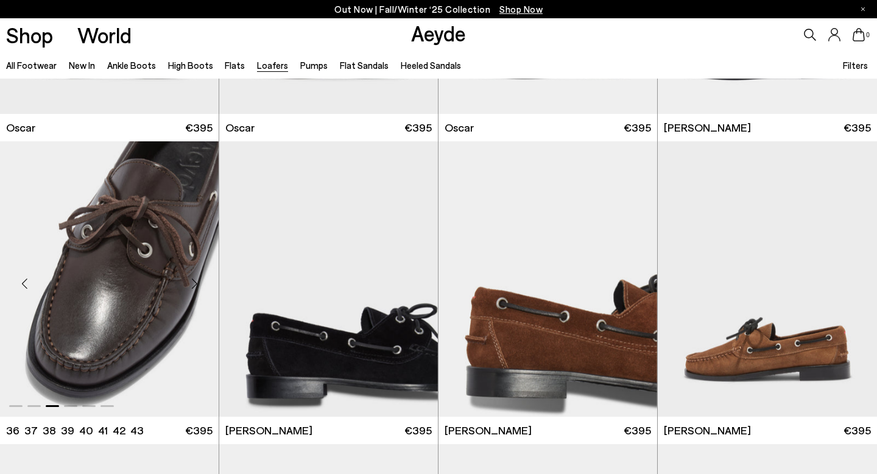
click at [196, 284] on div "Next slide" at bounding box center [194, 284] width 37 height 37
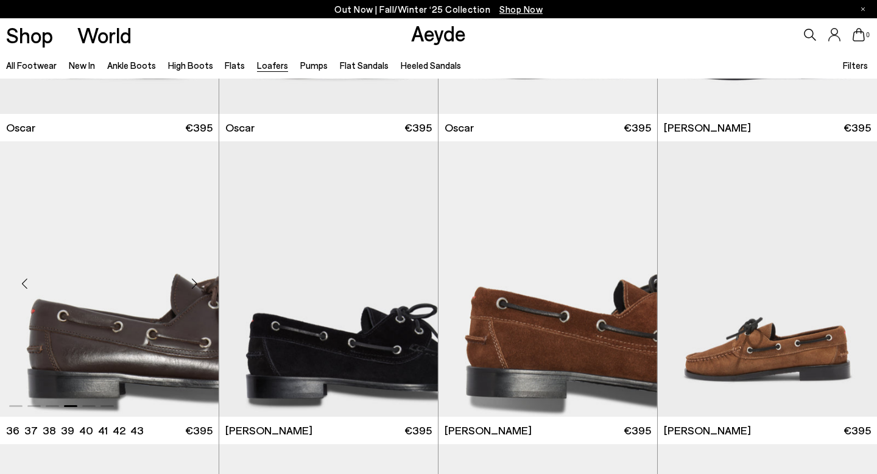
click at [196, 284] on div "Next slide" at bounding box center [194, 284] width 37 height 37
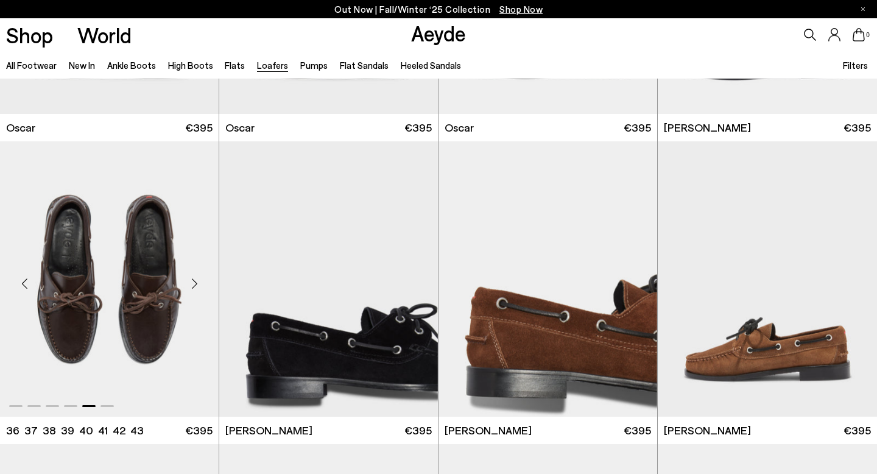
click at [196, 284] on div "Next slide" at bounding box center [194, 284] width 37 height 37
